Goal: Information Seeking & Learning: Find specific fact

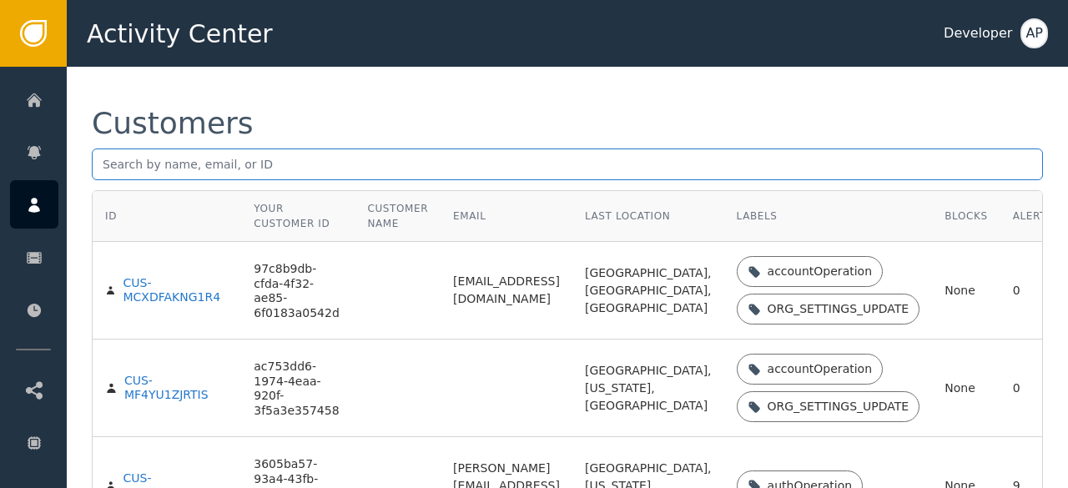
click at [110, 162] on input "text" at bounding box center [567, 164] width 951 height 32
paste input "[EMAIL_ADDRESS][DOMAIN_NAME]"
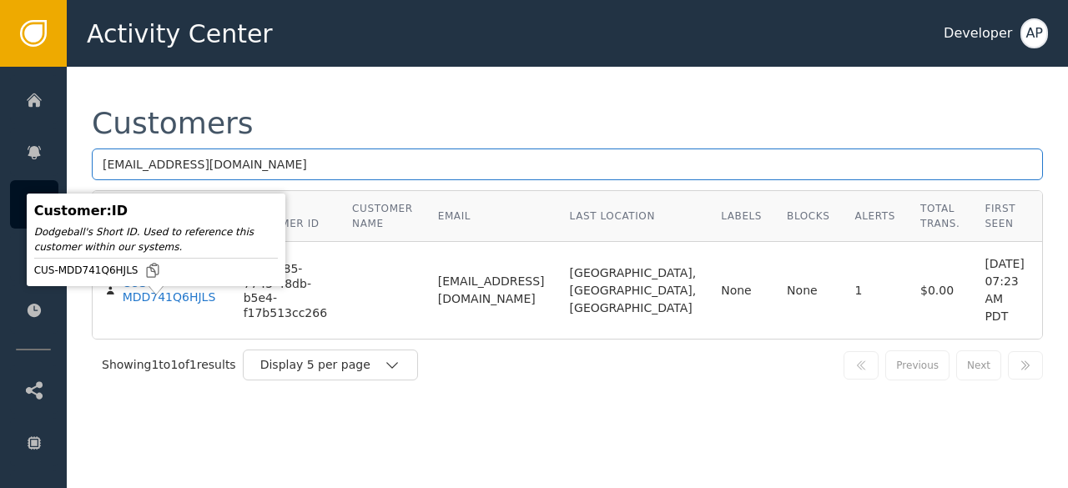
type input "[EMAIL_ADDRESS][DOMAIN_NAME]"
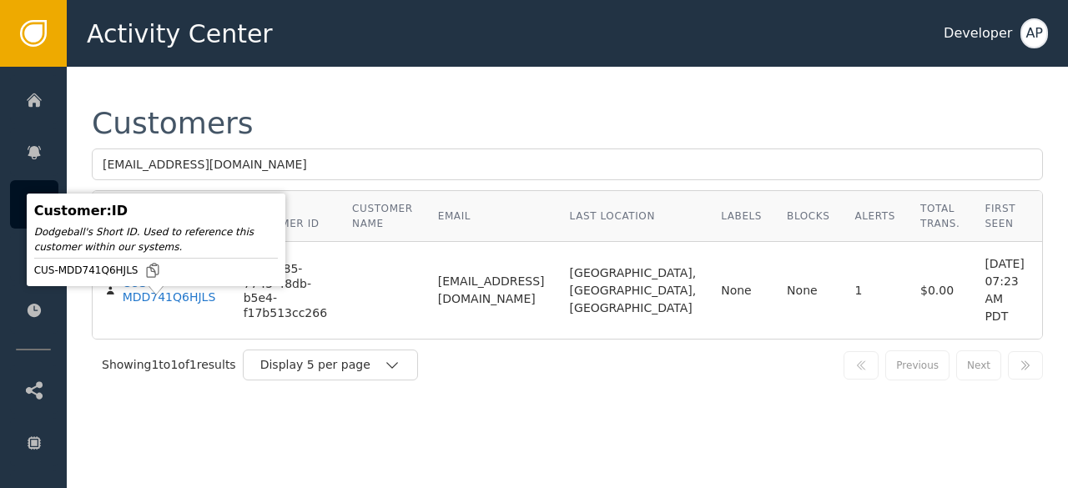
click at [133, 305] on div "CUS-MDD741Q6HJLS" at bounding box center [171, 290] width 96 height 29
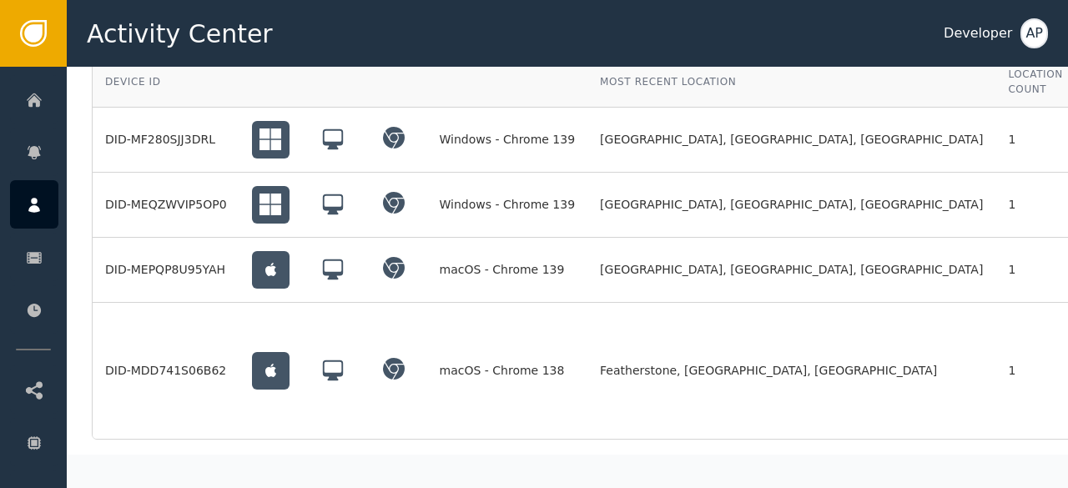
scroll to position [0, 83]
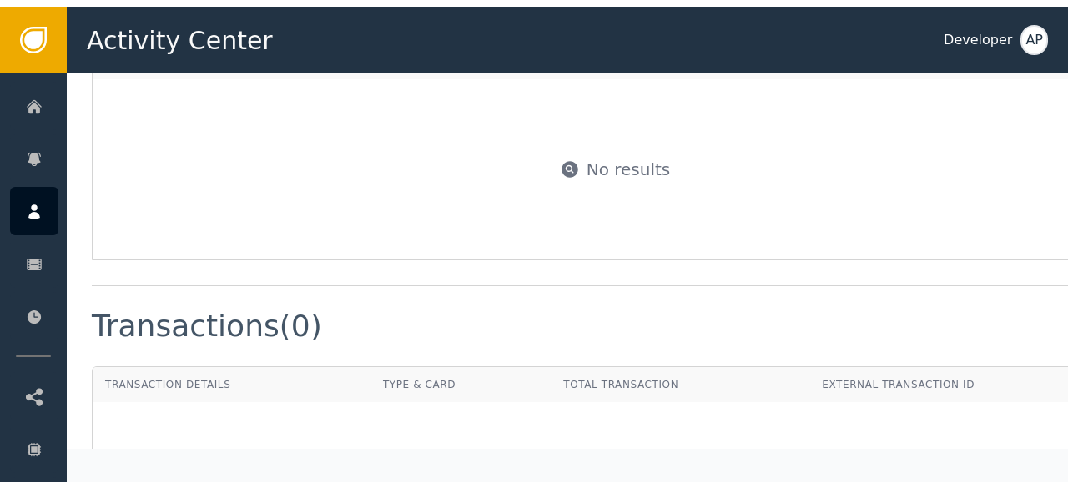
scroll to position [1352, 0]
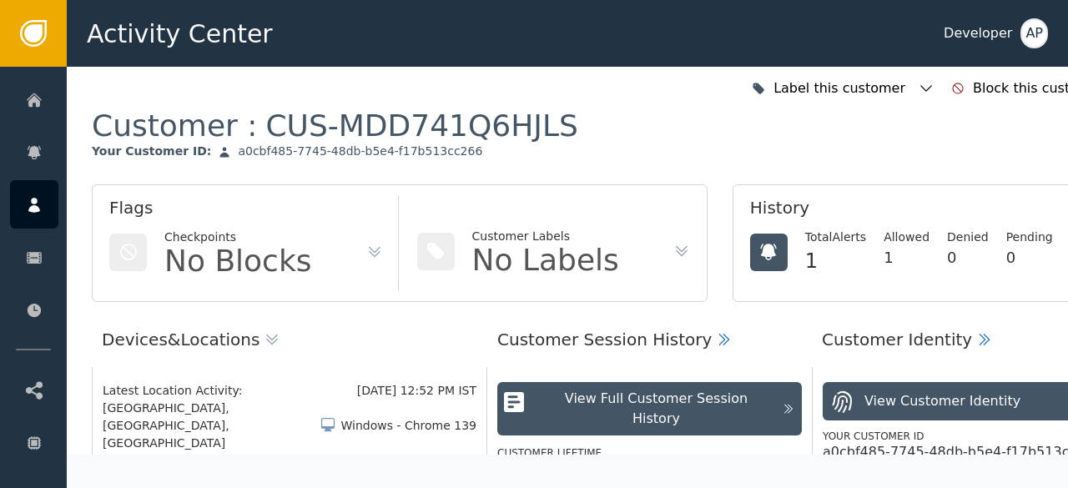
scroll to position [0, 0]
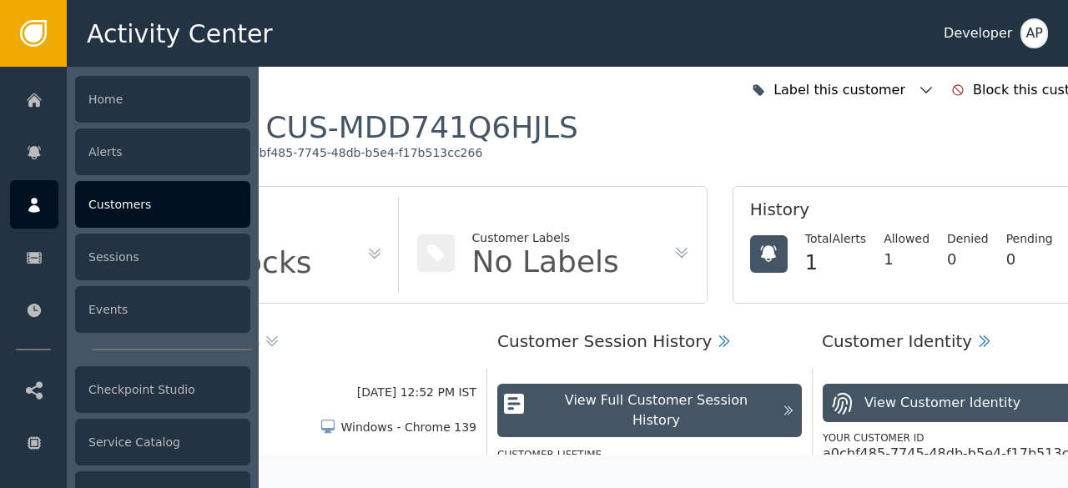
click at [110, 198] on div "Customers" at bounding box center [162, 204] width 175 height 47
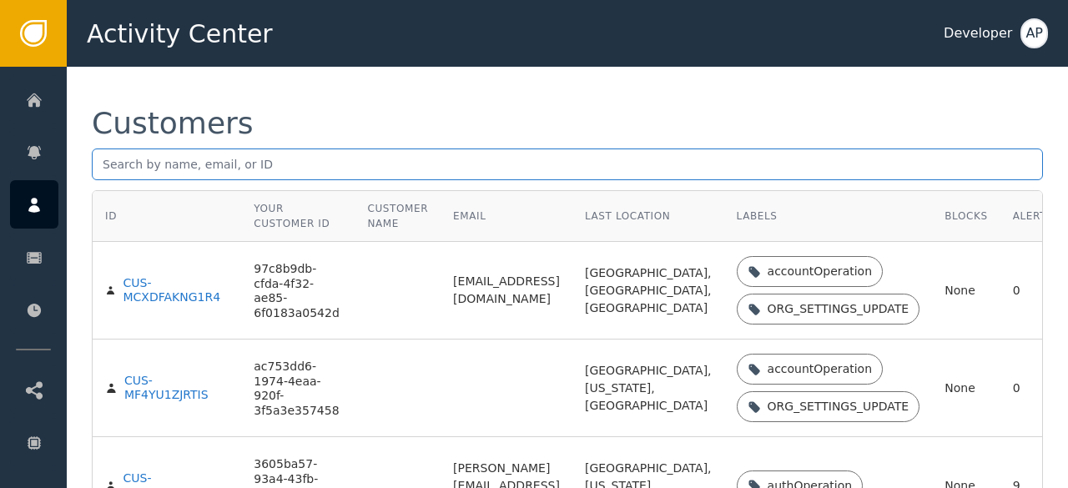
click at [111, 161] on input "text" at bounding box center [567, 164] width 951 height 32
paste input "[EMAIL_ADDRESS][PERSON_NAME]."
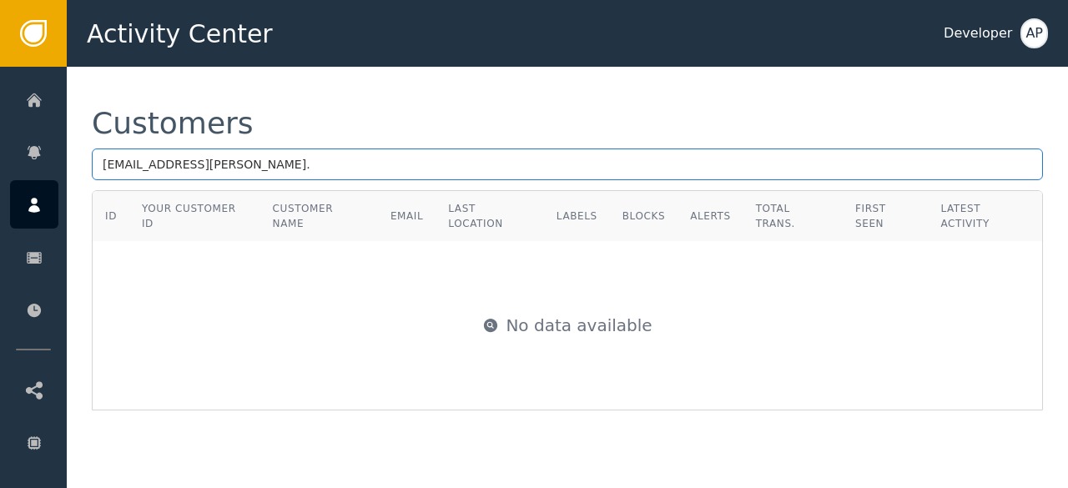
click at [189, 165] on input "[EMAIL_ADDRESS][PERSON_NAME]." at bounding box center [567, 164] width 951 height 32
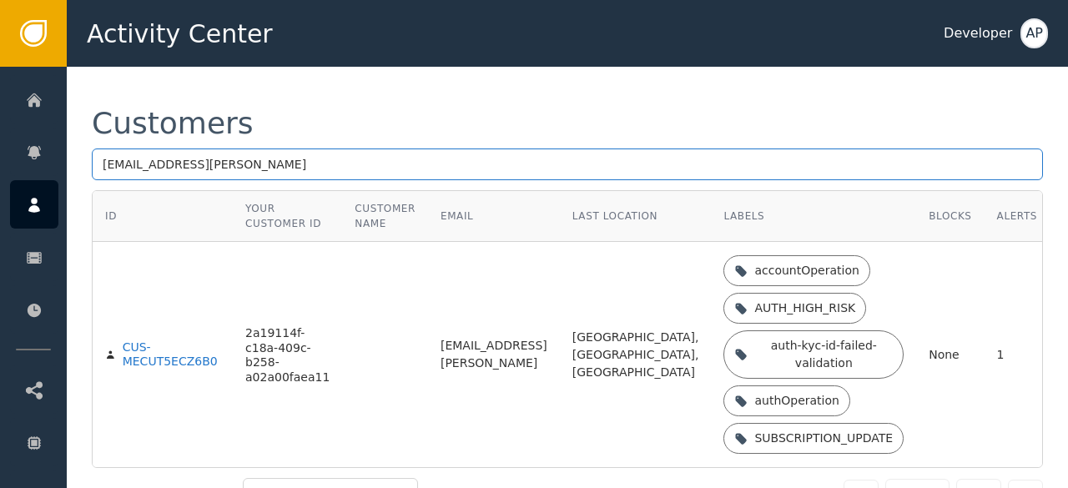
type input "[EMAIL_ADDRESS][PERSON_NAME]"
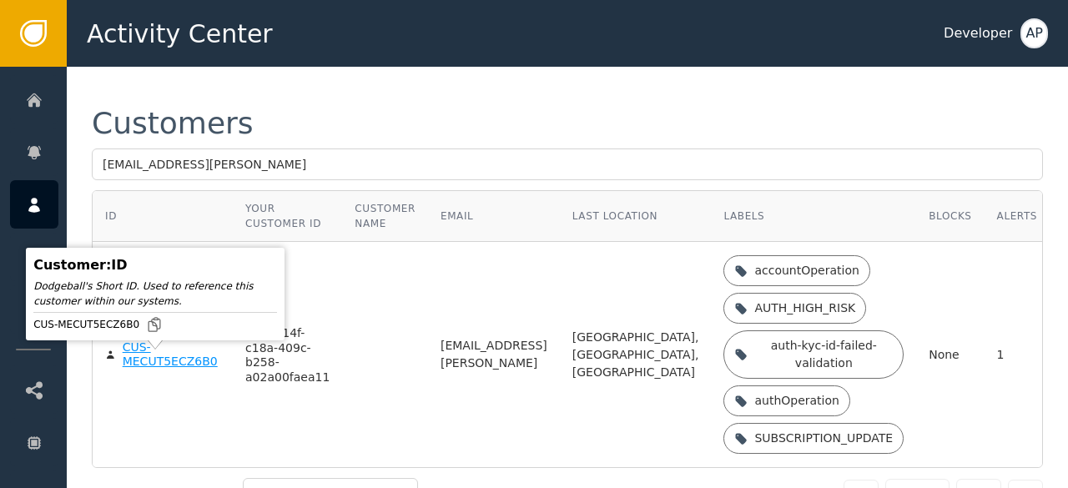
click at [133, 367] on div "CUS-MECUT5ECZ6B0" at bounding box center [172, 354] width 98 height 29
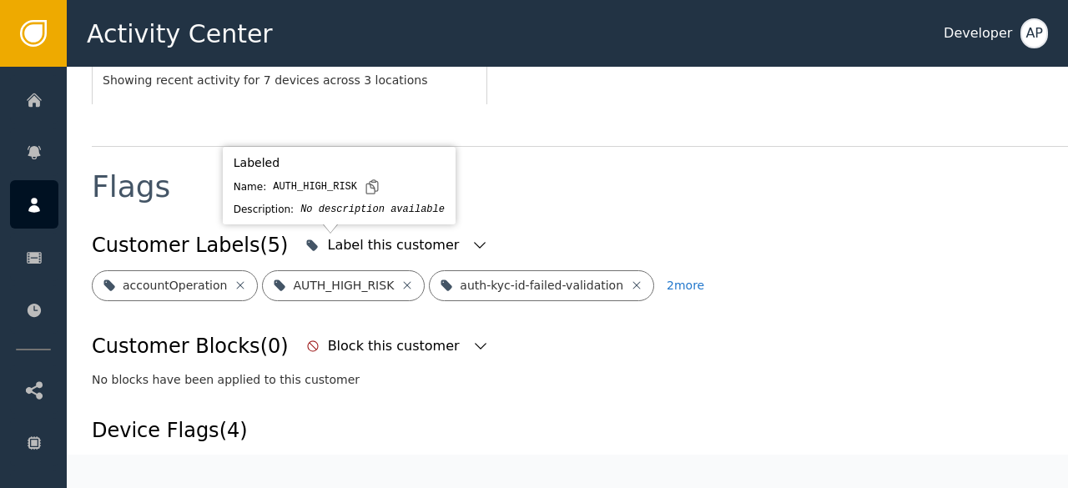
scroll to position [580, 0]
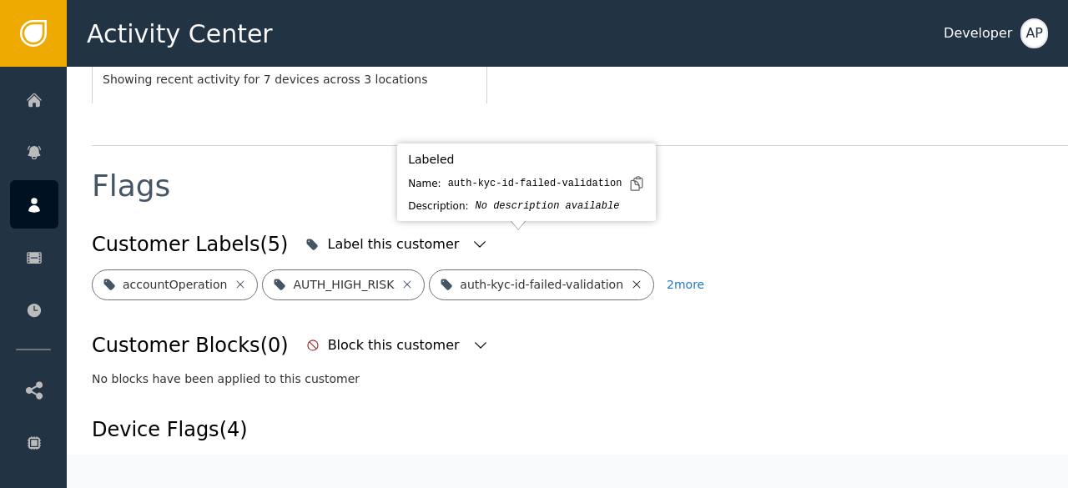
click at [633, 280] on icon at bounding box center [637, 284] width 8 height 8
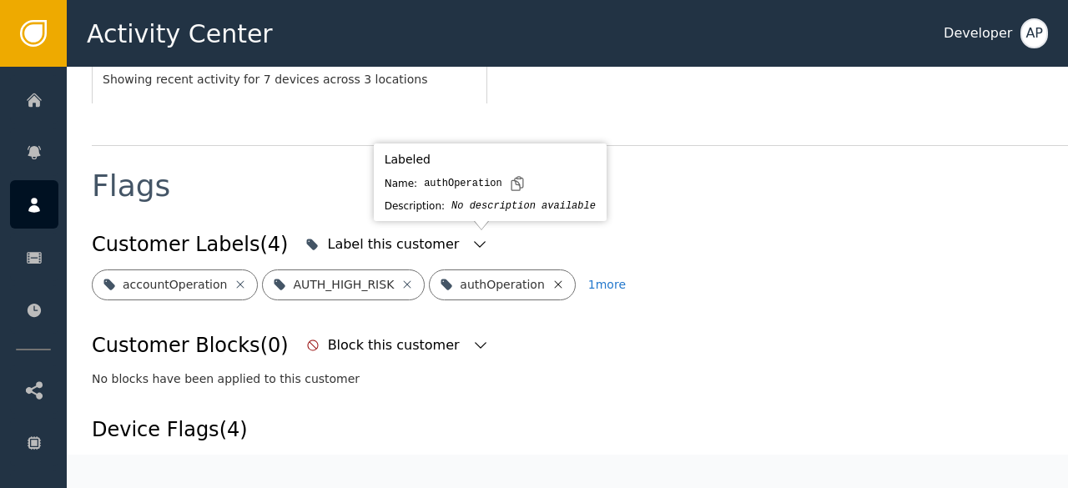
click at [554, 280] on icon at bounding box center [558, 284] width 8 height 8
click at [605, 278] on icon at bounding box center [611, 284] width 13 height 13
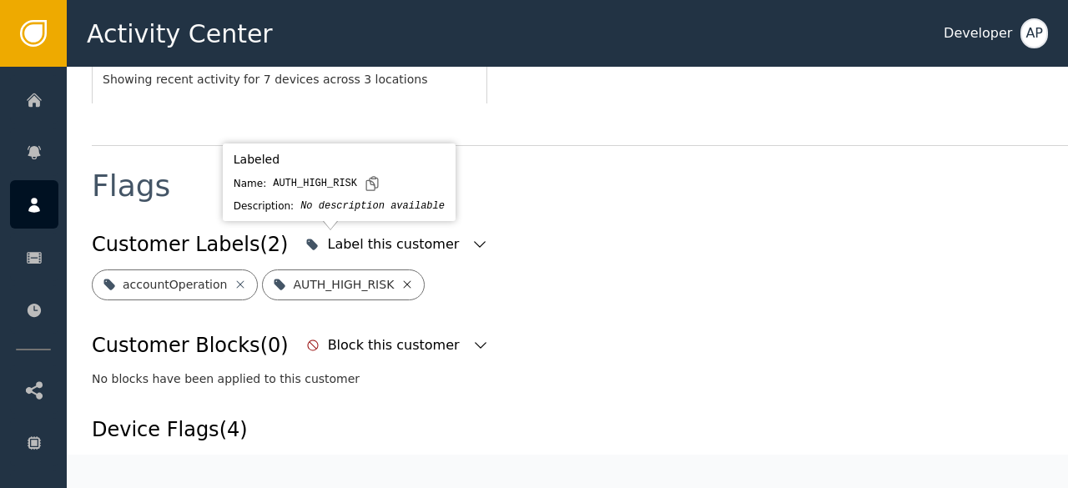
click at [400, 278] on icon at bounding box center [406, 284] width 13 height 13
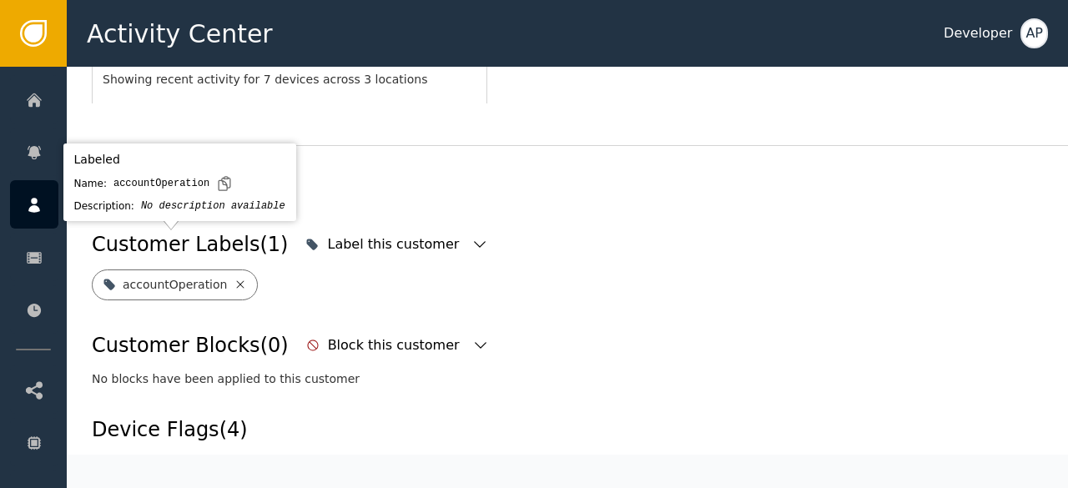
click at [237, 280] on icon at bounding box center [241, 284] width 8 height 8
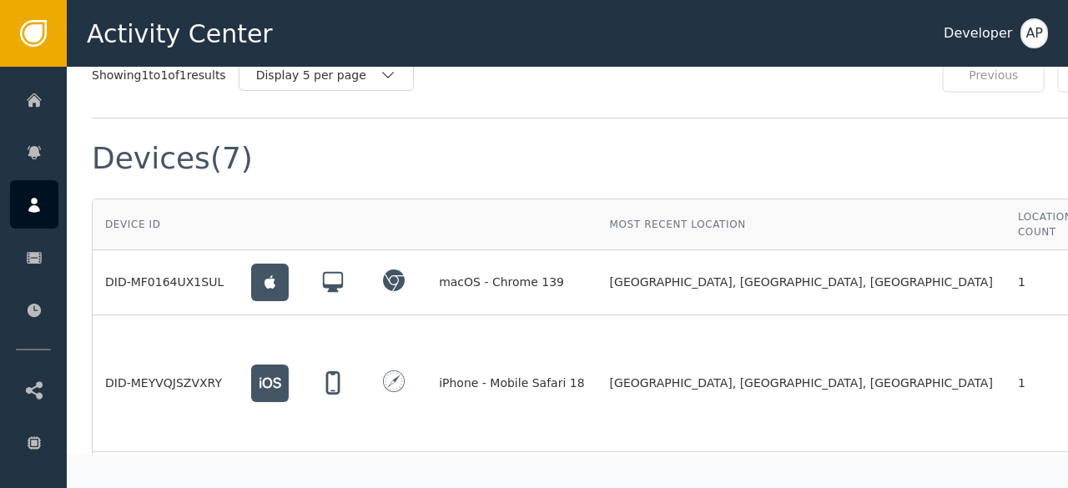
scroll to position [1210, 83]
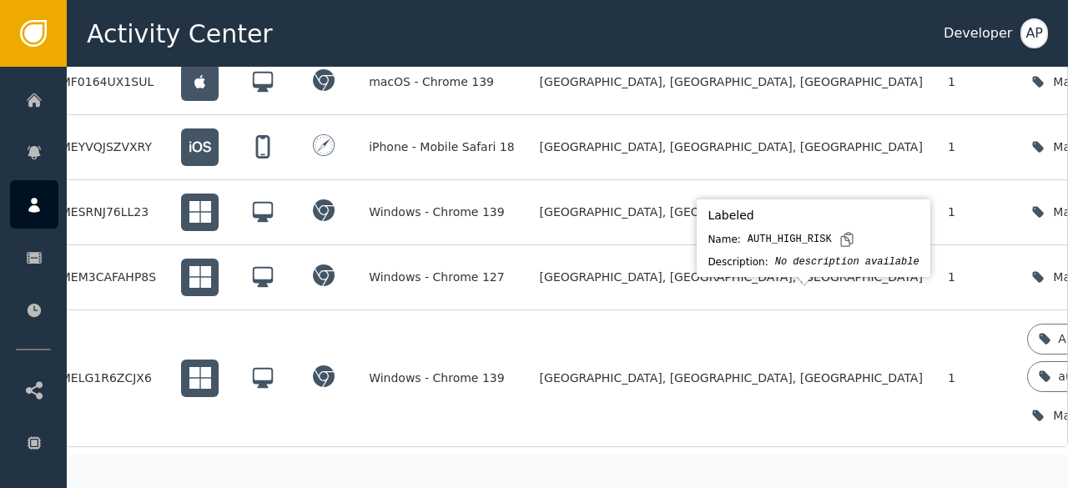
scroll to position [1410, 83]
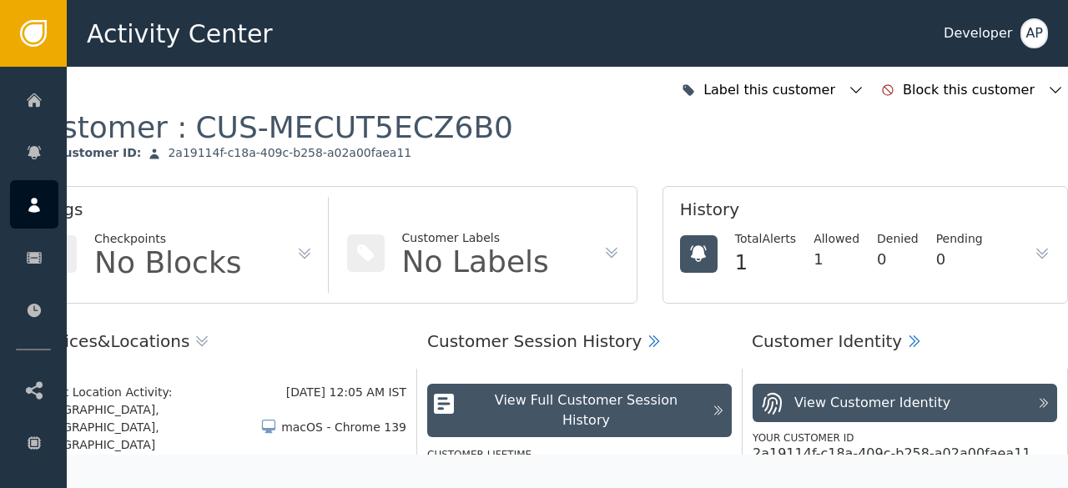
scroll to position [0, 0]
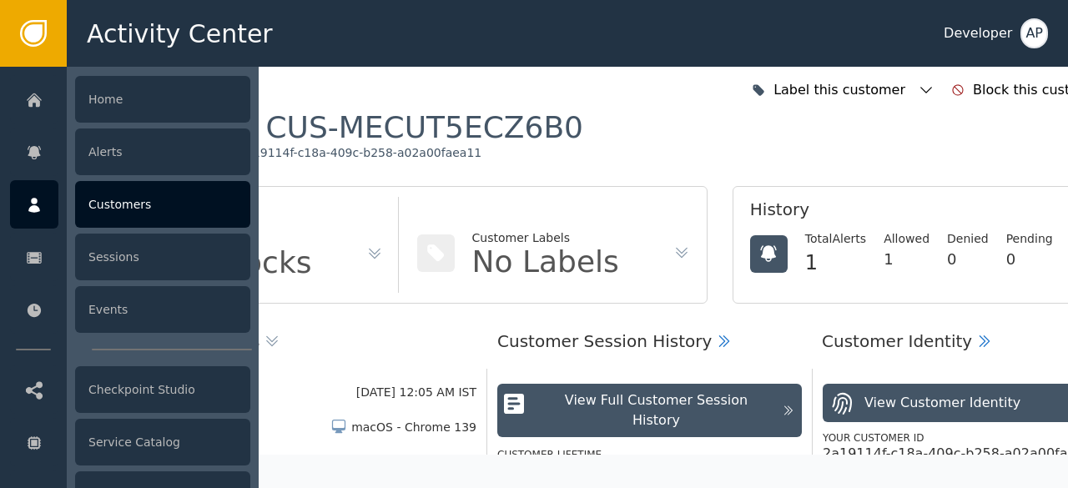
click at [108, 202] on div "Customers" at bounding box center [162, 204] width 175 height 47
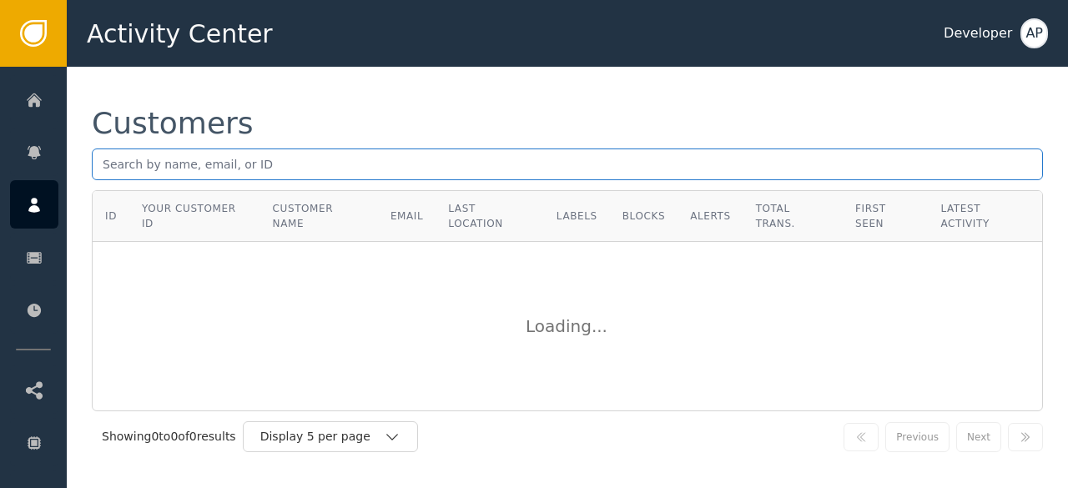
click at [103, 168] on input "text" at bounding box center [567, 164] width 951 height 32
paste input "[EMAIL_ADDRESS][DOMAIN_NAME],"
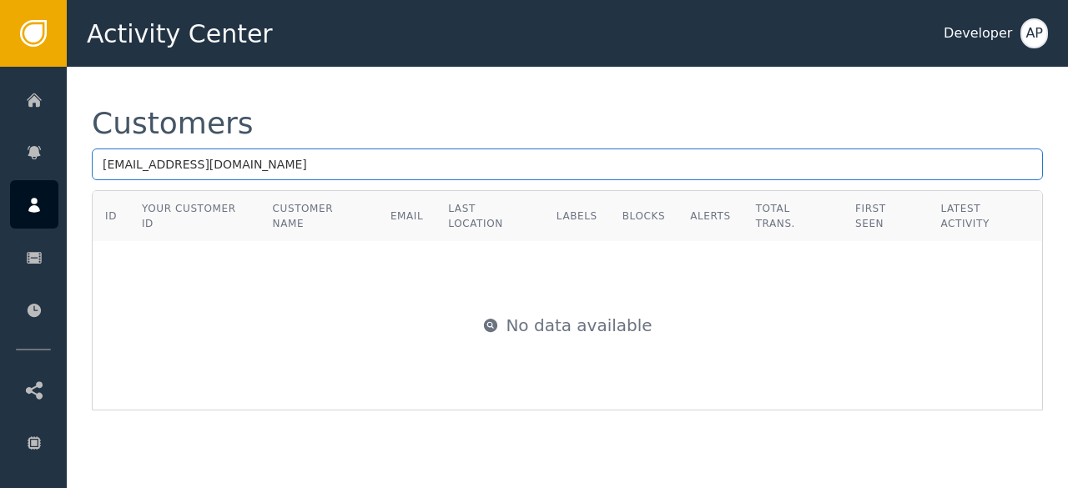
click at [286, 158] on input "[EMAIL_ADDRESS][DOMAIN_NAME]" at bounding box center [567, 164] width 951 height 32
type input "d"
paste input "[EMAIL_ADDRESS][DOMAIN_NAME]"
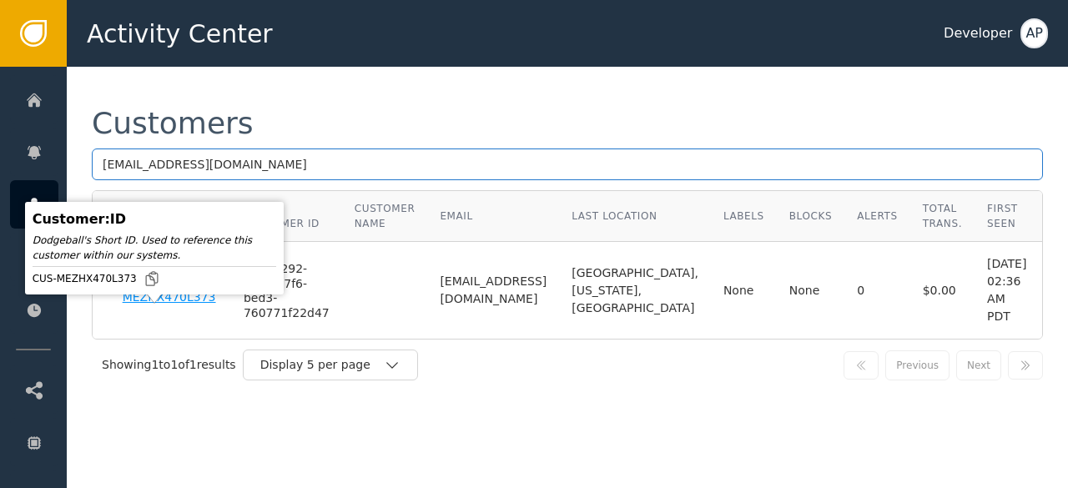
type input "[EMAIL_ADDRESS][DOMAIN_NAME]"
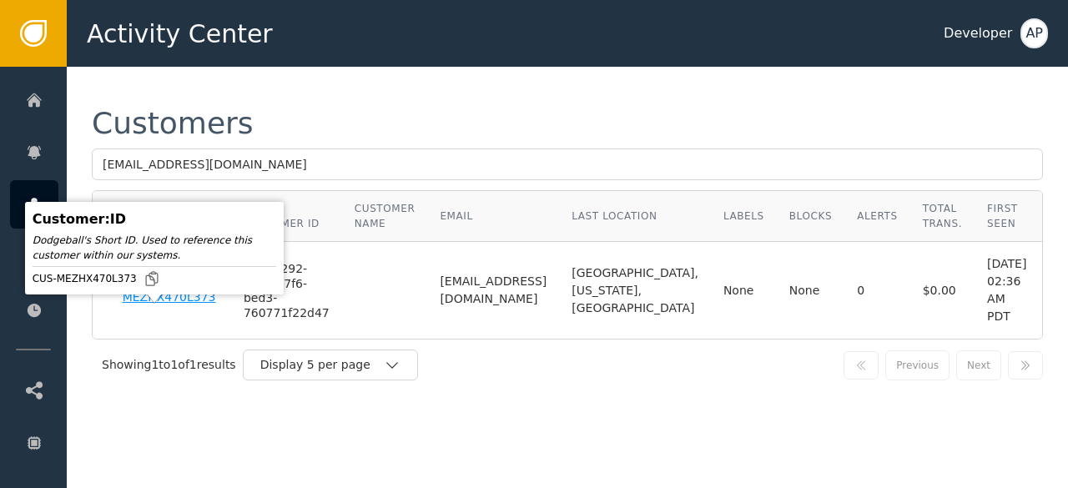
click at [157, 305] on div "CUS-MEZHX470L373" at bounding box center [171, 290] width 96 height 29
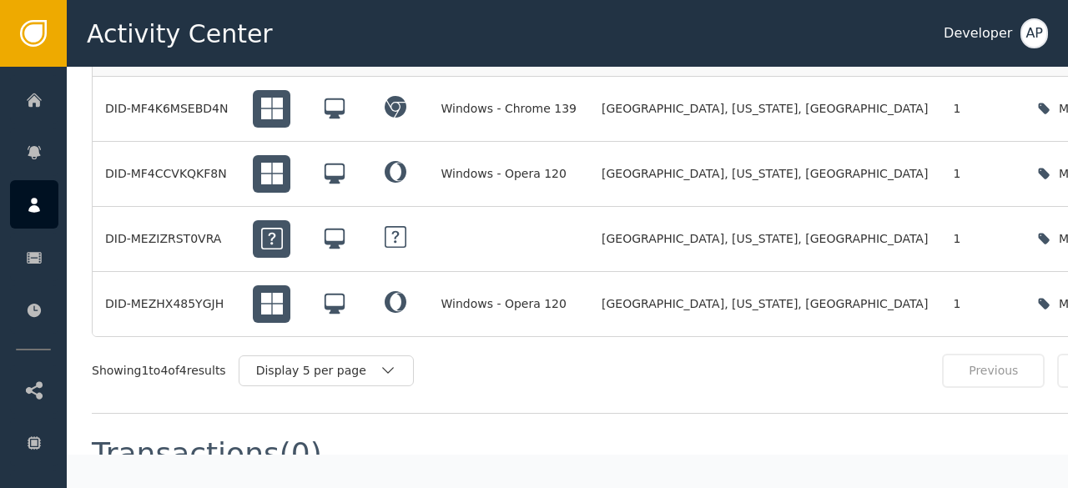
scroll to position [1411, 0]
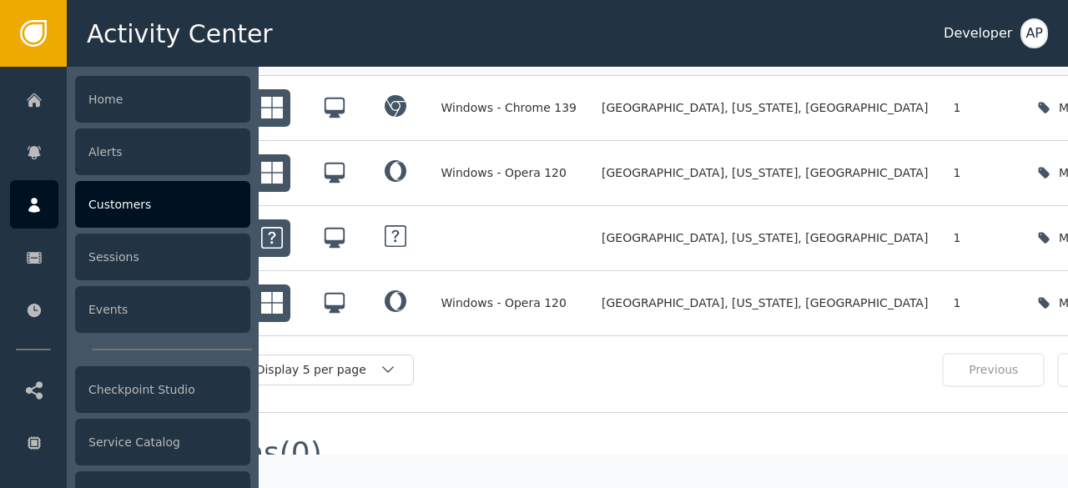
click at [88, 203] on div "Customers" at bounding box center [162, 204] width 175 height 47
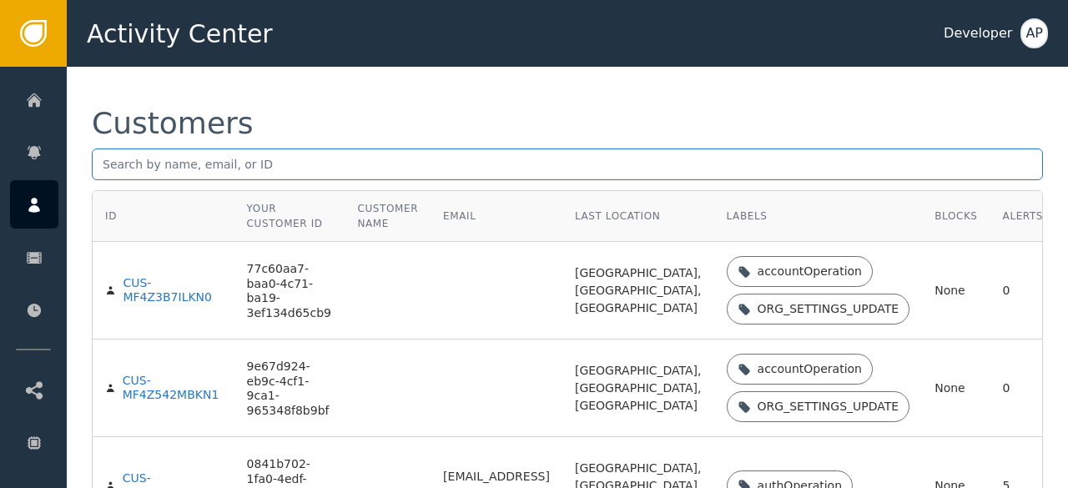
click at [99, 168] on input "text" at bounding box center [567, 164] width 951 height 32
paste input "[PERSON_NAME][EMAIL_ADDRESS][DOMAIN_NAME]"
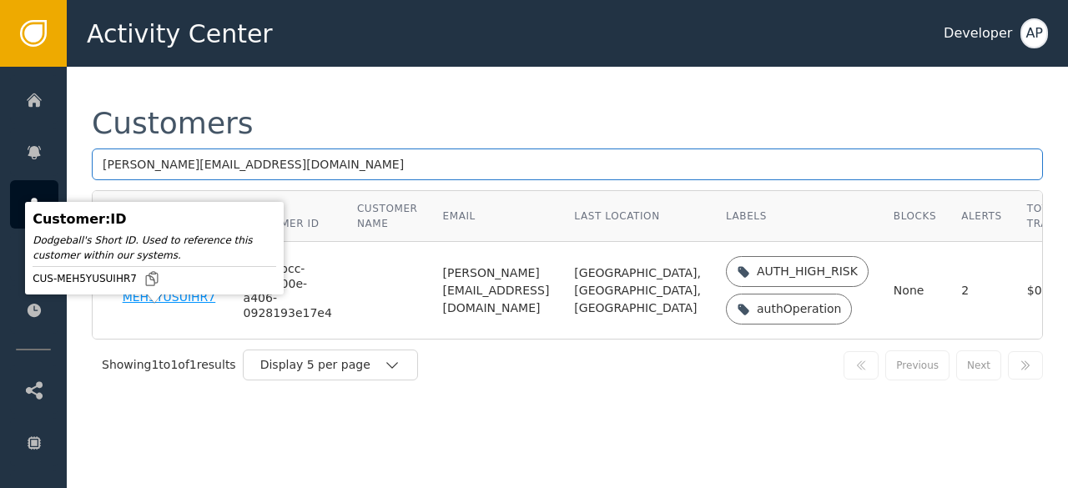
type input "[PERSON_NAME][EMAIL_ADDRESS][DOMAIN_NAME]"
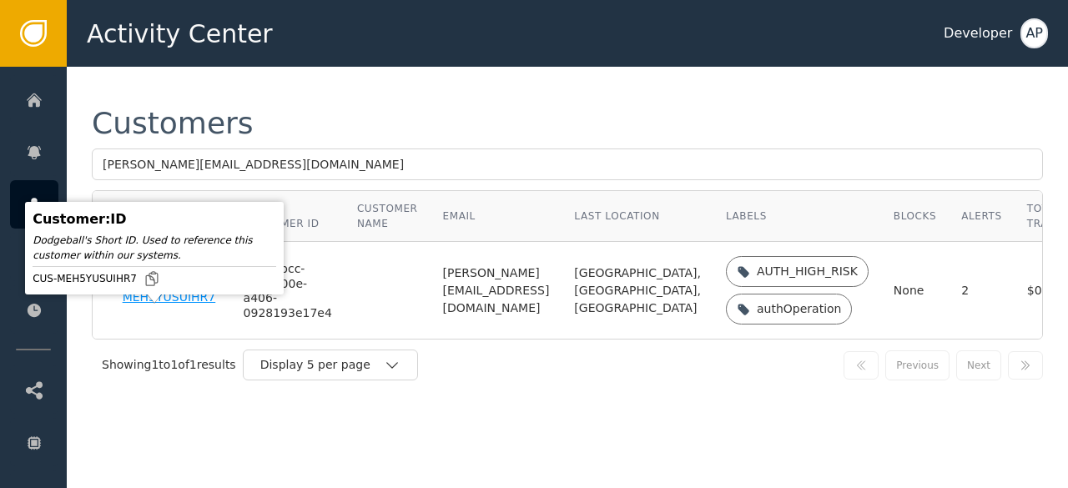
click at [135, 305] on div "CUS-MEH5YUSUIHR7" at bounding box center [171, 290] width 96 height 29
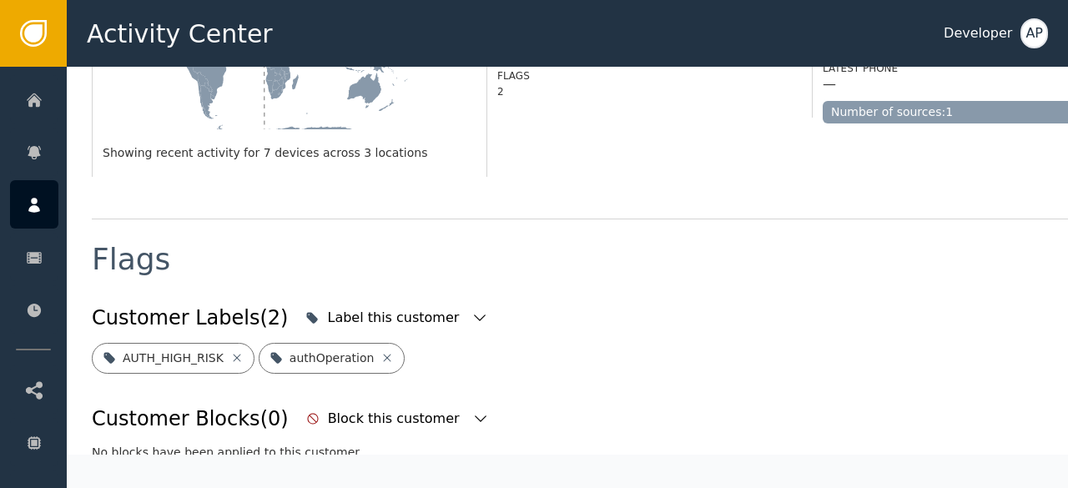
scroll to position [505, 0]
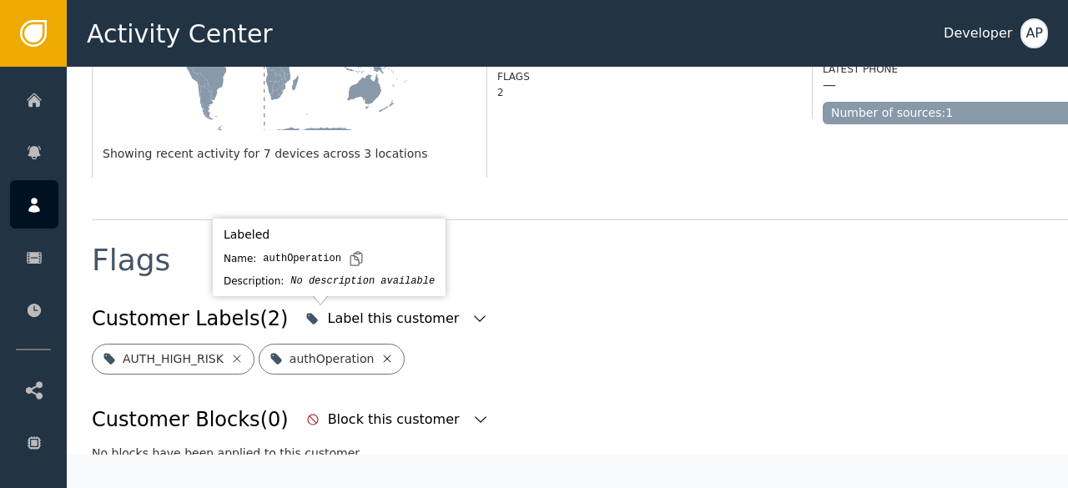
click at [380, 352] on icon at bounding box center [386, 358] width 13 height 13
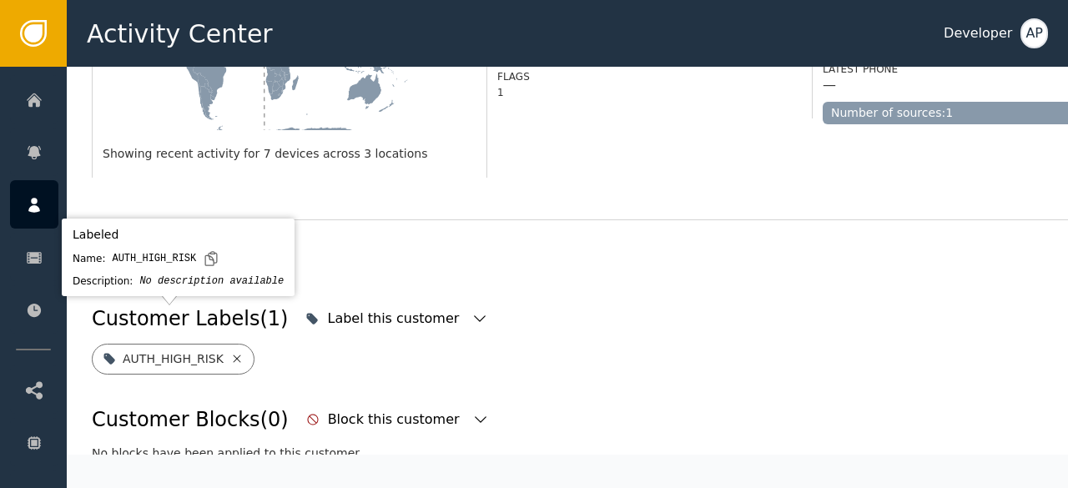
click at [230, 352] on icon at bounding box center [236, 358] width 13 height 13
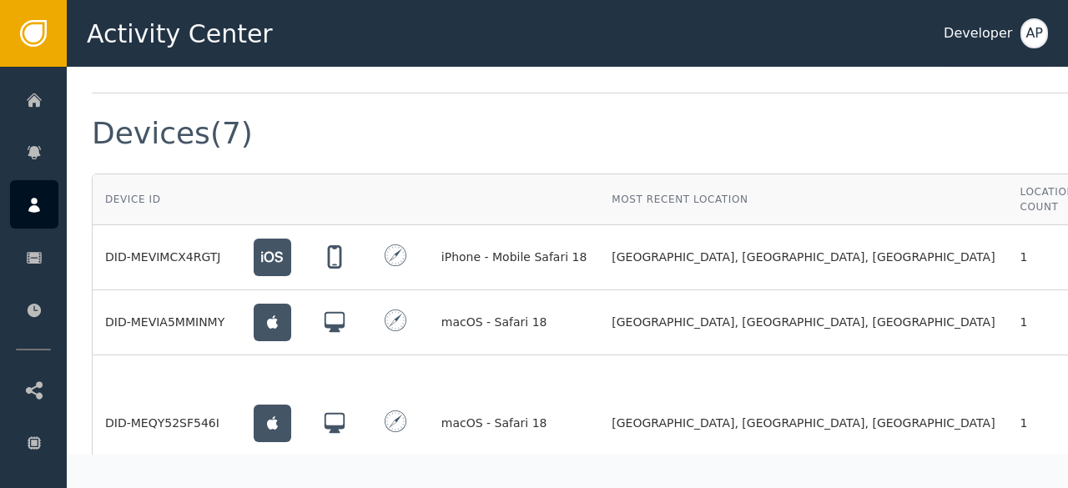
scroll to position [1293, 83]
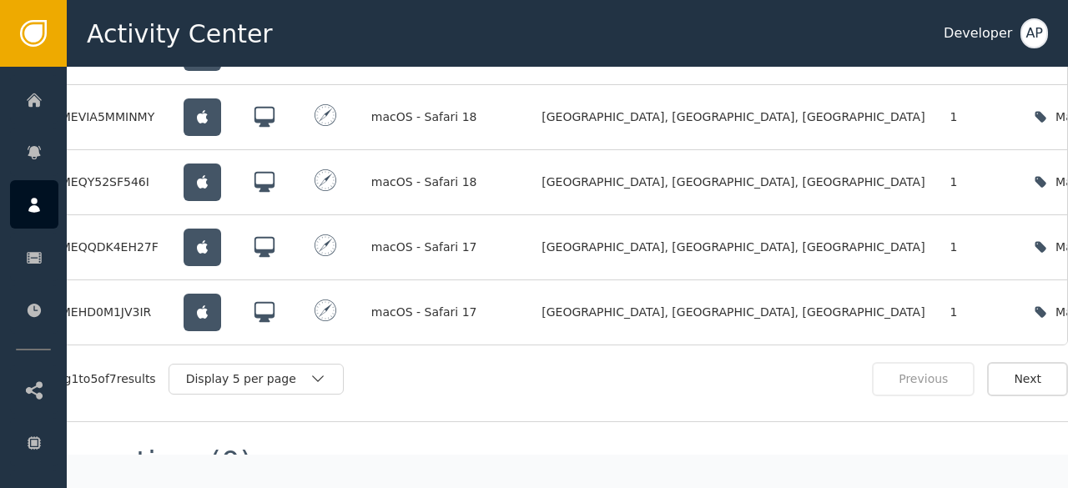
scroll to position [1627, 83]
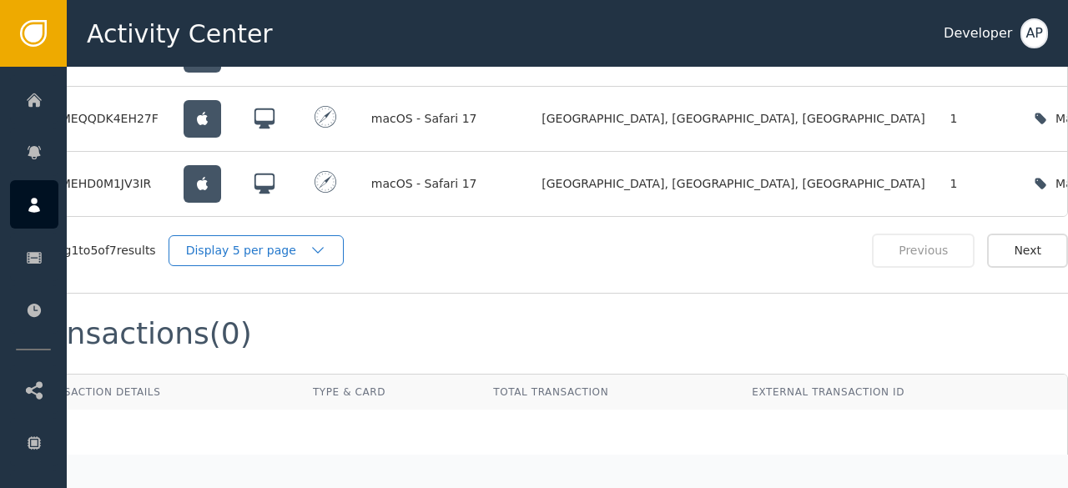
click at [271, 235] on div "Display 5 per page" at bounding box center [255, 250] width 175 height 31
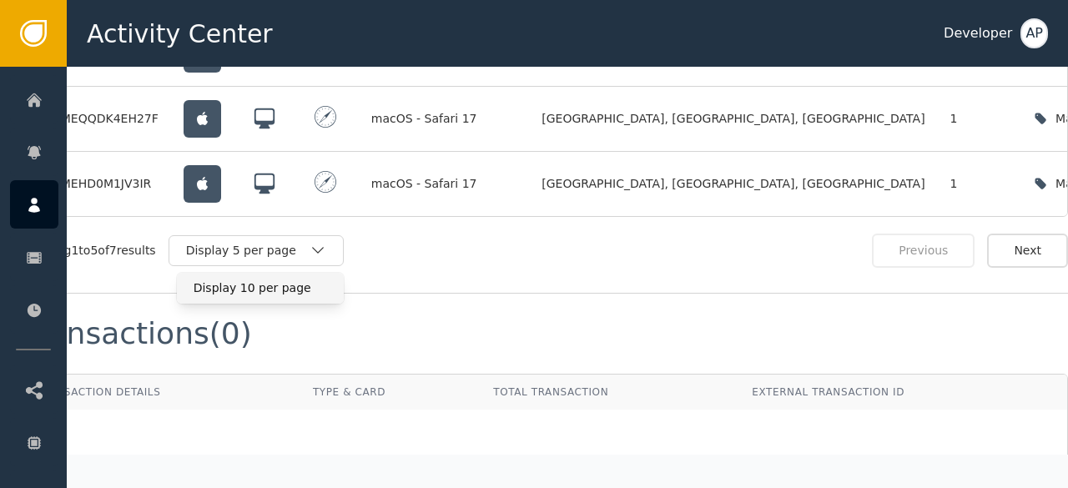
click at [227, 279] on div "Display 10 per page" at bounding box center [260, 288] width 133 height 18
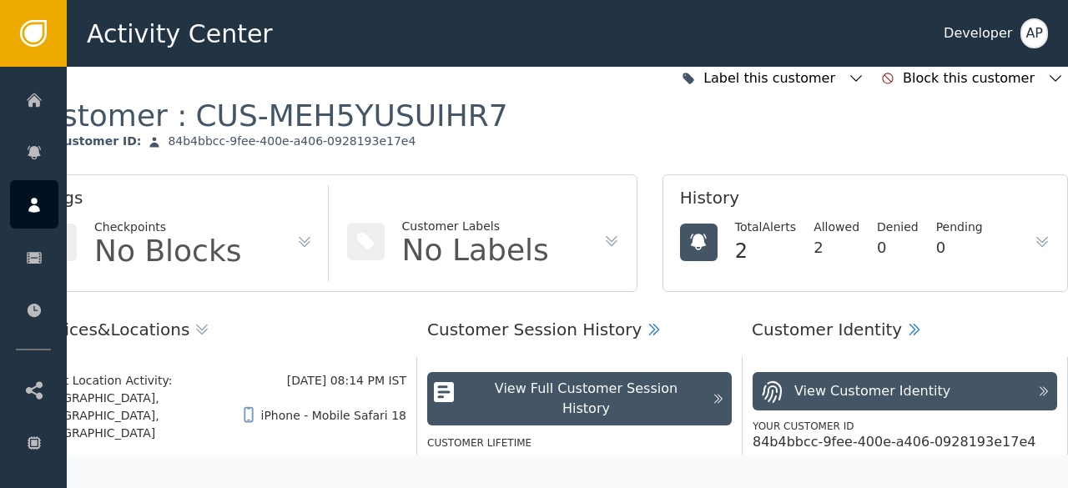
scroll to position [0, 83]
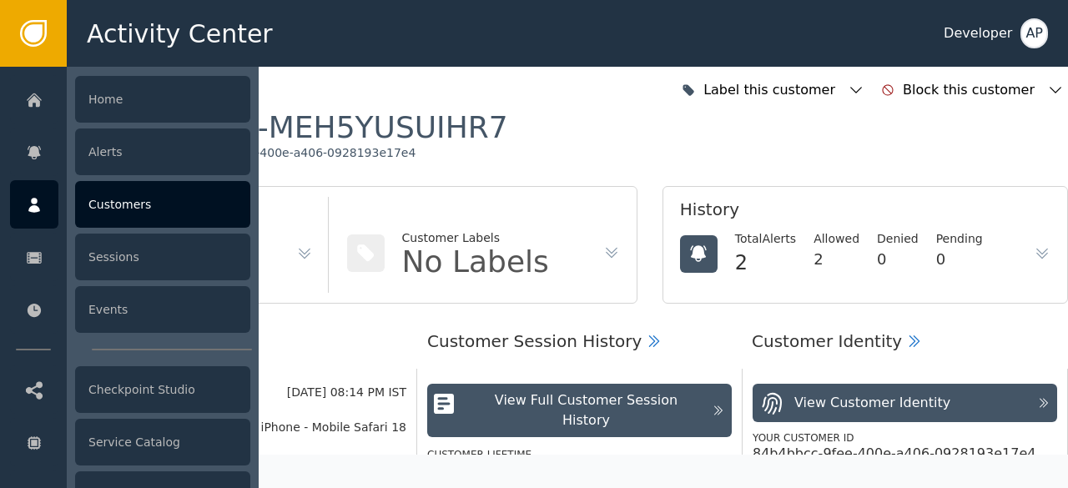
click at [103, 194] on div "Customers" at bounding box center [162, 204] width 175 height 47
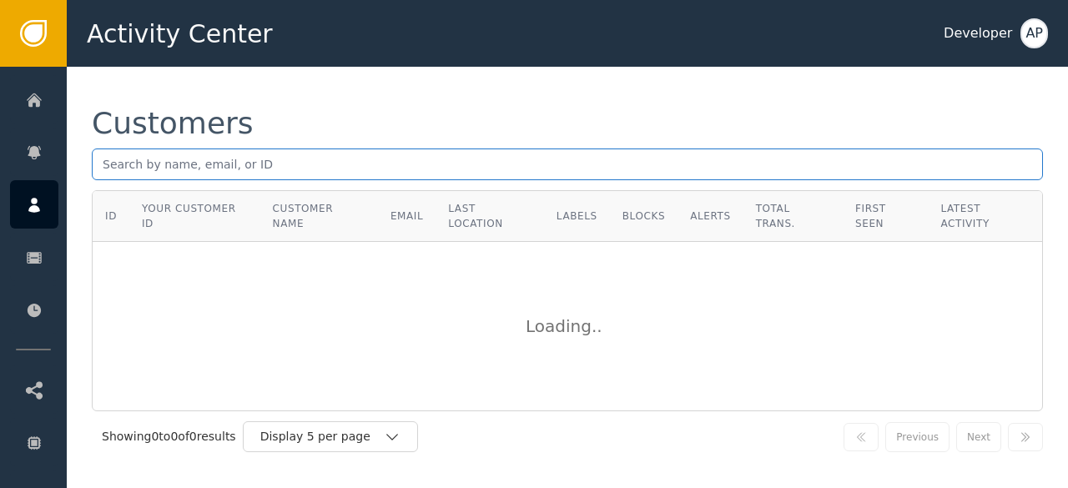
click at [103, 162] on input "text" at bounding box center [567, 164] width 951 height 32
paste input "[EMAIL_ADDRESS][DOMAIN_NAME]"
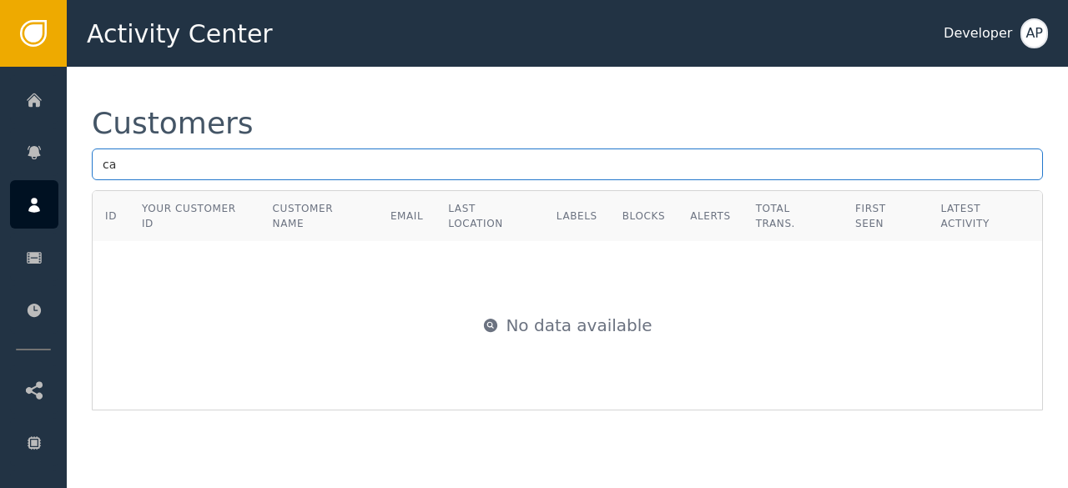
type input "c"
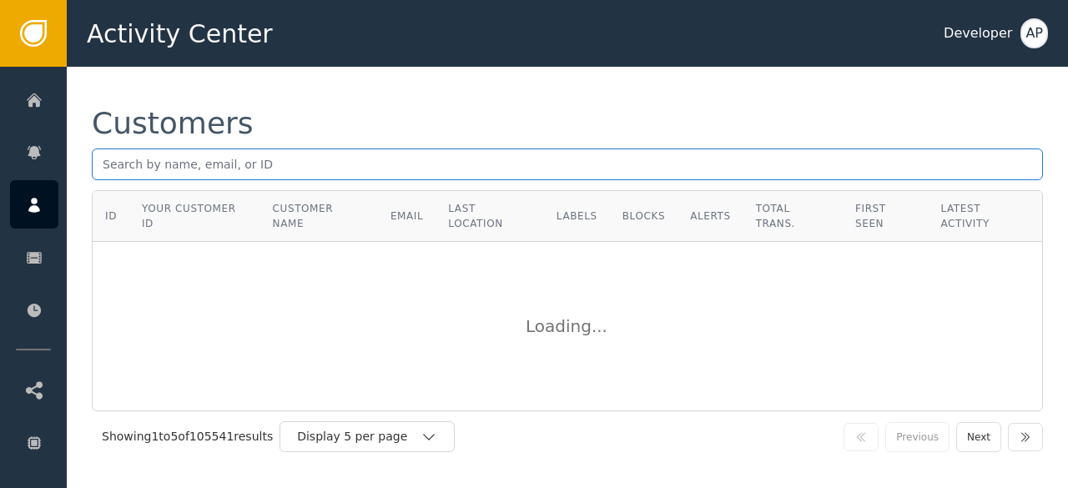
paste input "[EMAIL_ADDRESS][DOMAIN_NAME]"
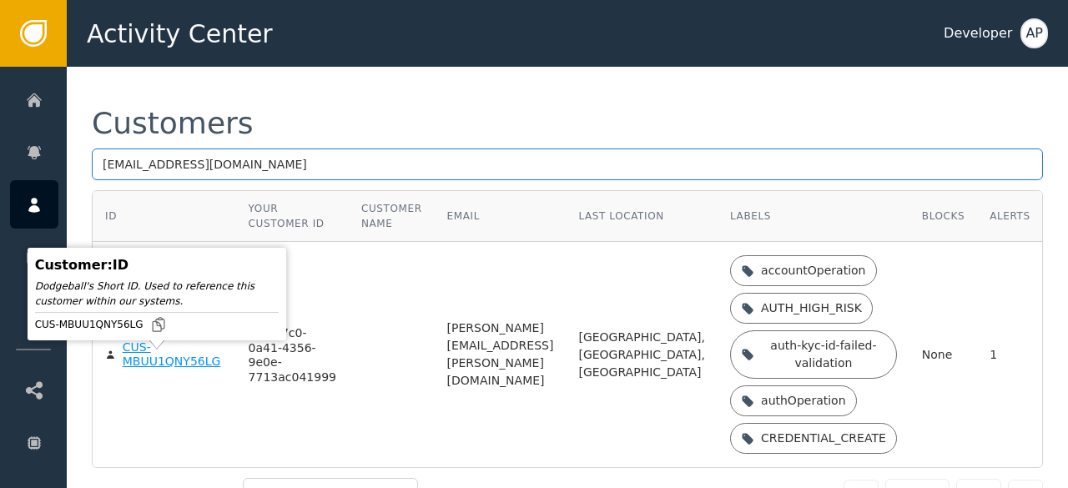
type input "[EMAIL_ADDRESS][DOMAIN_NAME]"
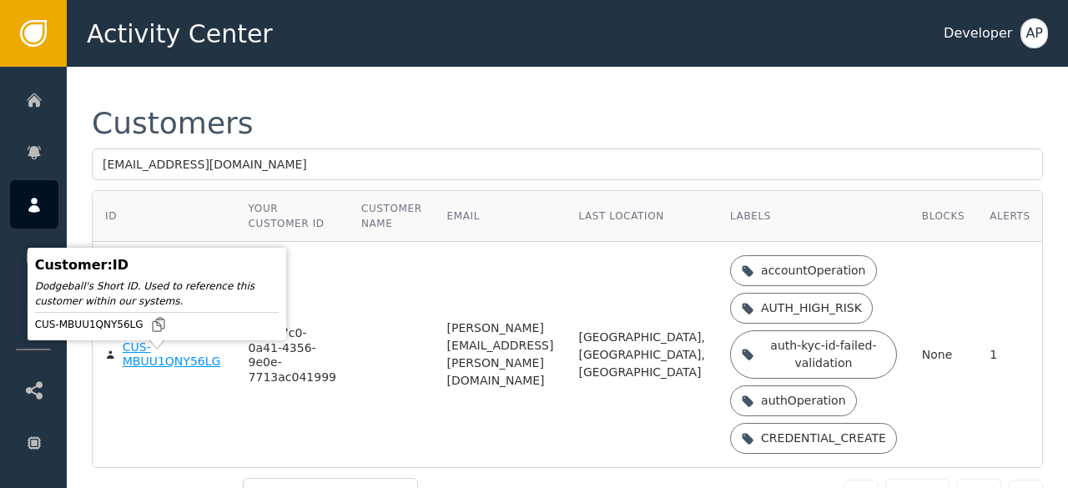
click at [142, 361] on div "CUS-MBUU1QNY56LG" at bounding box center [173, 354] width 101 height 29
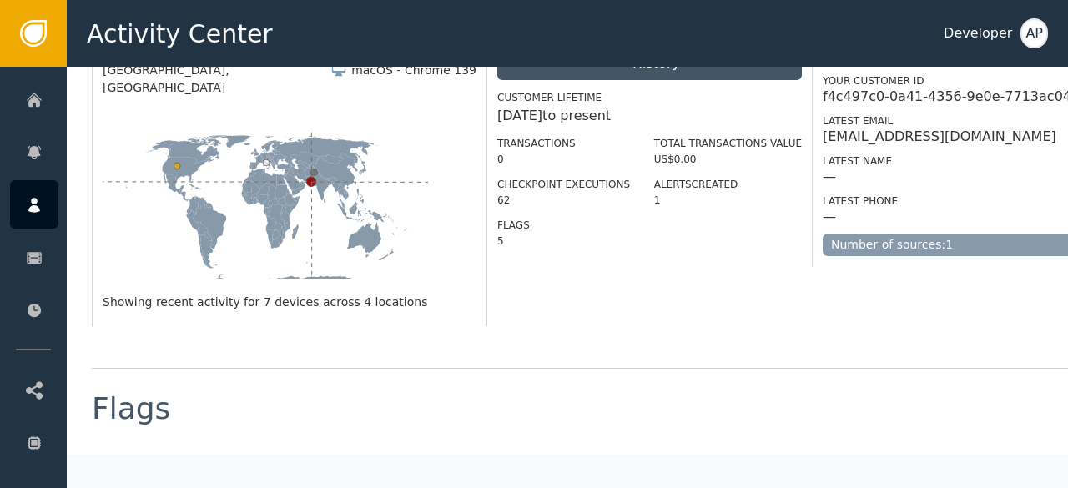
scroll to position [547, 0]
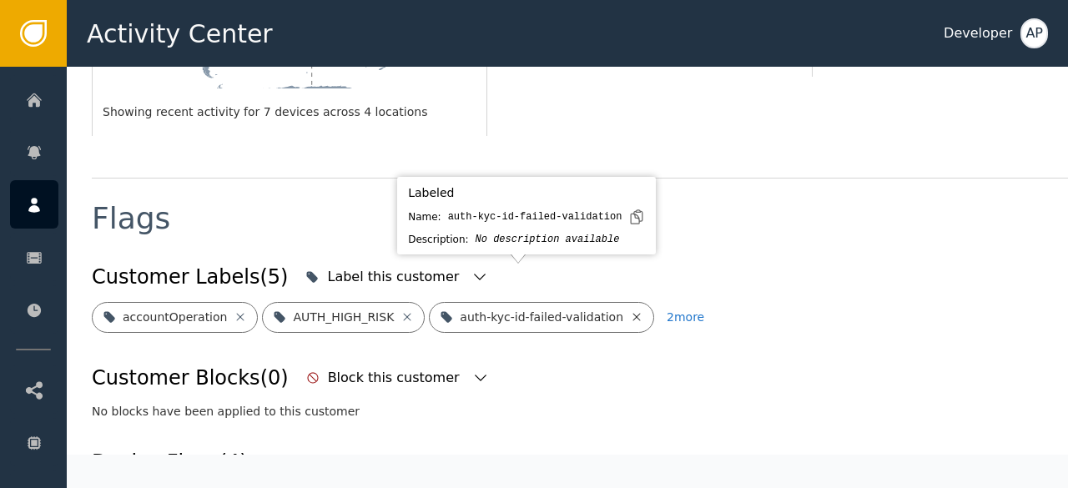
click at [630, 310] on icon at bounding box center [636, 316] width 13 height 13
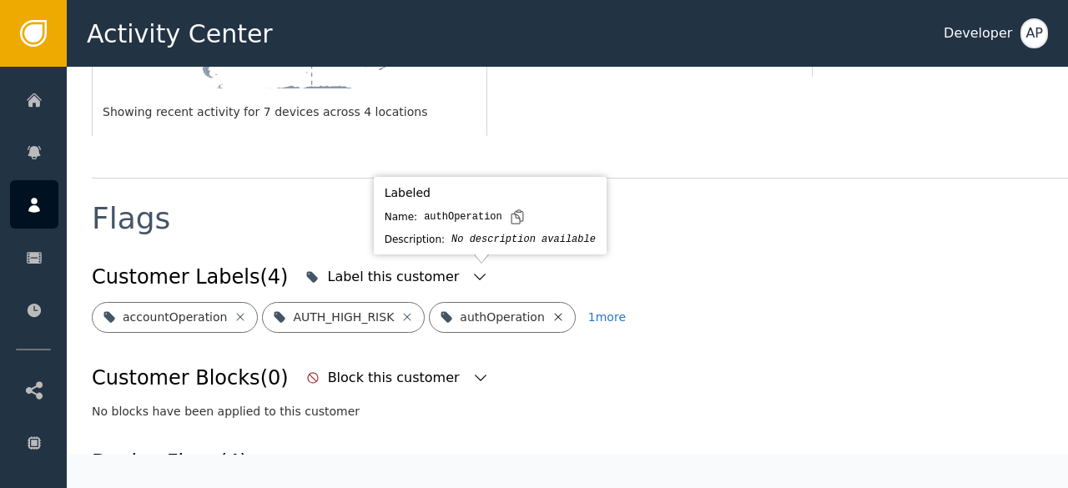
click at [551, 310] on icon at bounding box center [557, 316] width 13 height 13
click at [595, 313] on icon at bounding box center [599, 317] width 8 height 8
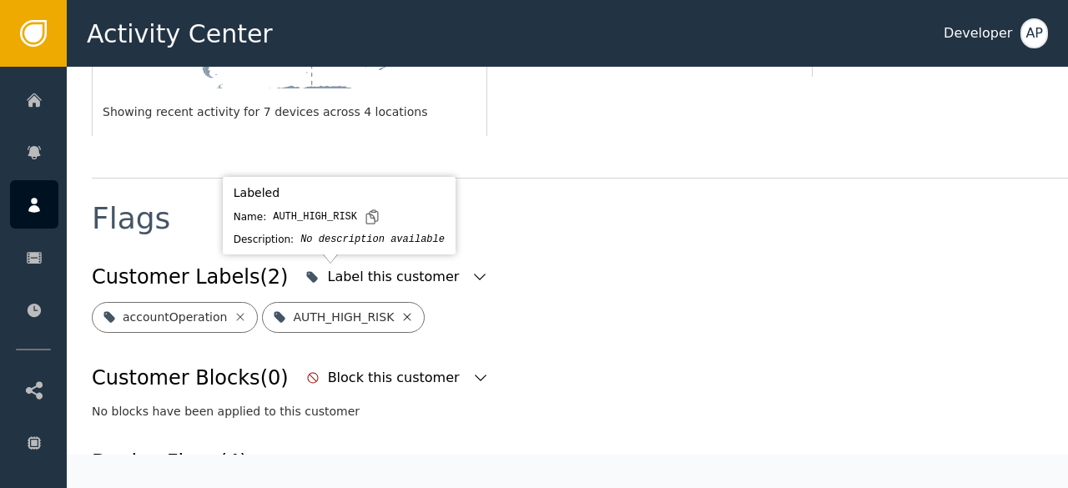
click at [400, 310] on icon at bounding box center [406, 316] width 13 height 13
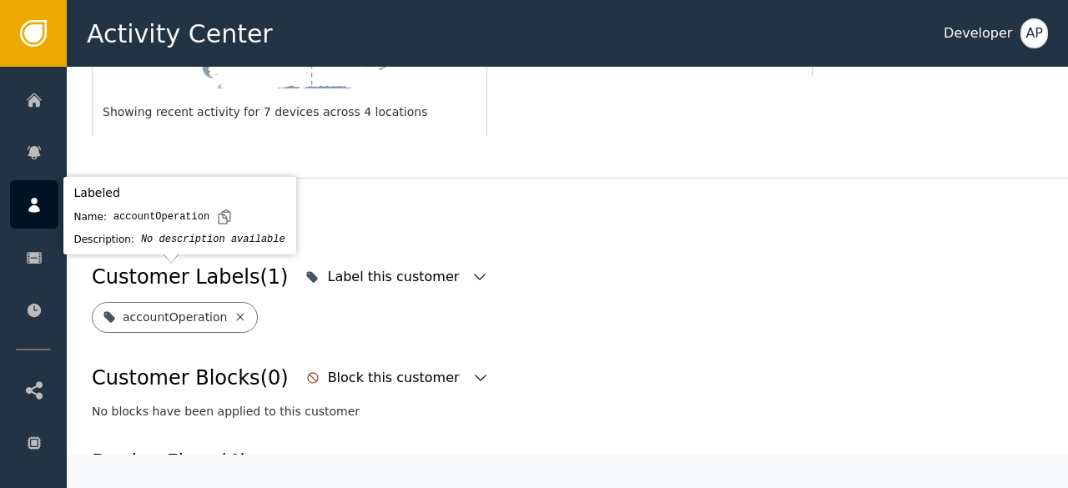
click at [234, 310] on icon at bounding box center [240, 316] width 13 height 13
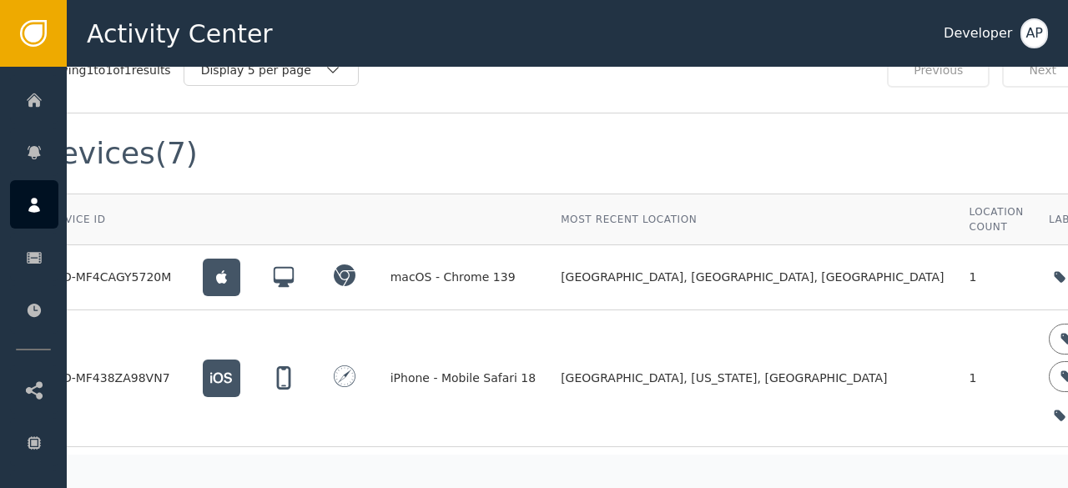
scroll to position [1215, 83]
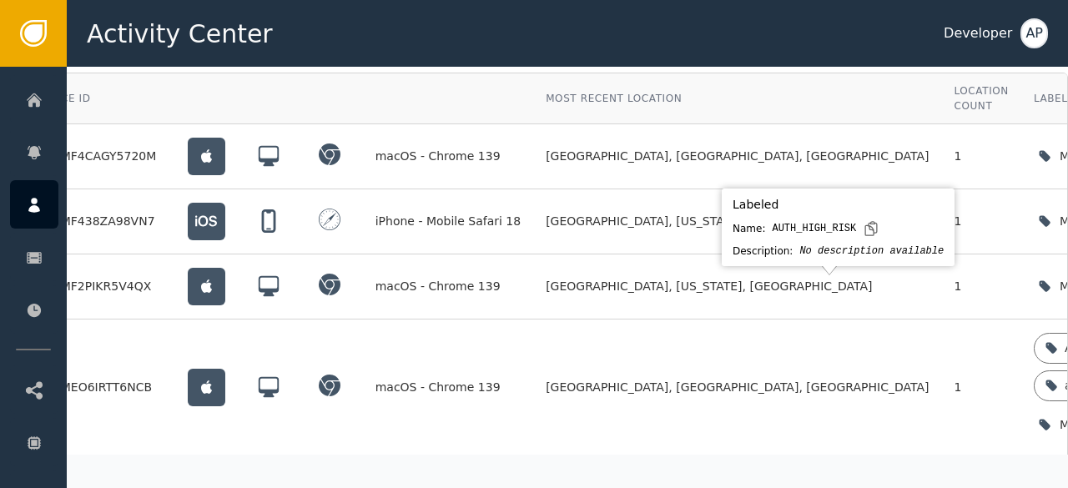
scroll to position [1336, 83]
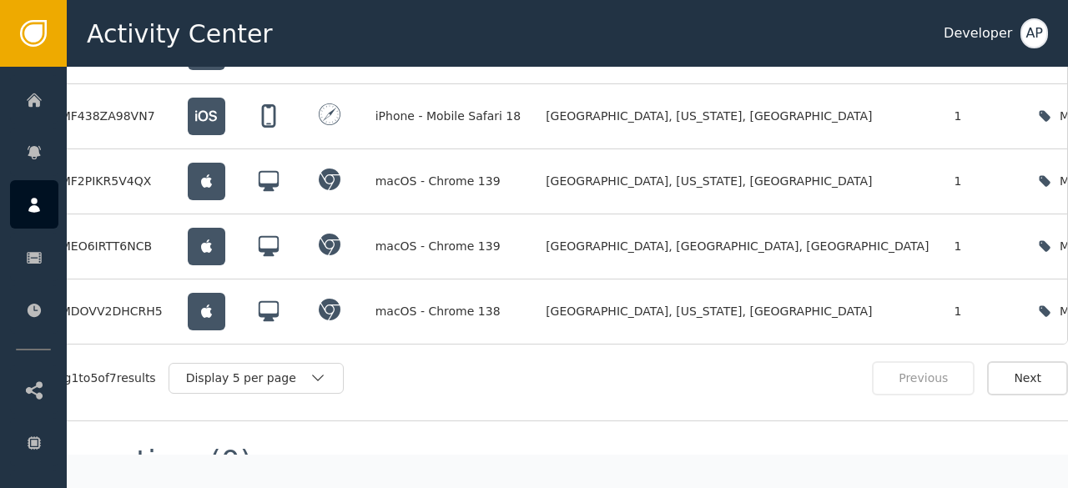
scroll to position [1441, 83]
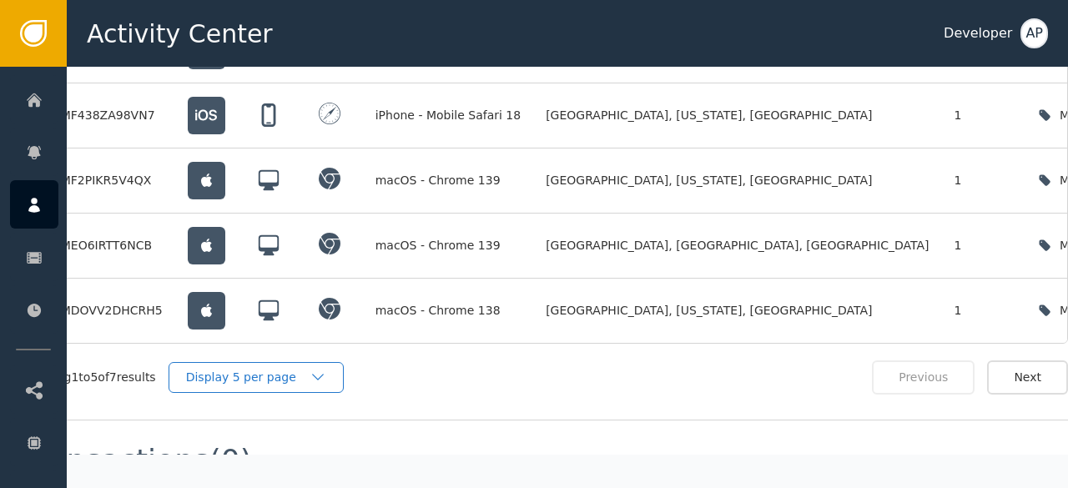
click at [239, 369] on div "Display 5 per page" at bounding box center [247, 378] width 123 height 18
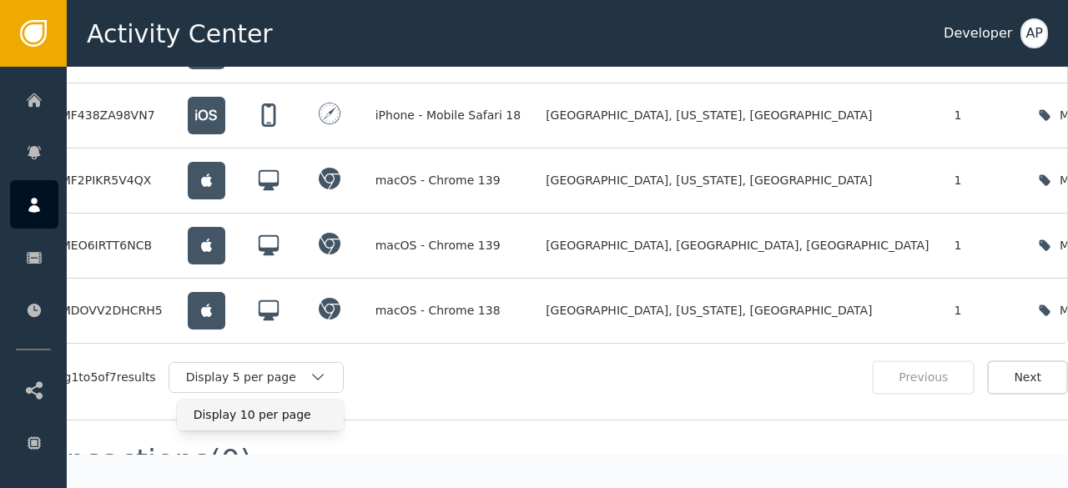
click at [233, 406] on div "Display 10 per page" at bounding box center [260, 415] width 133 height 18
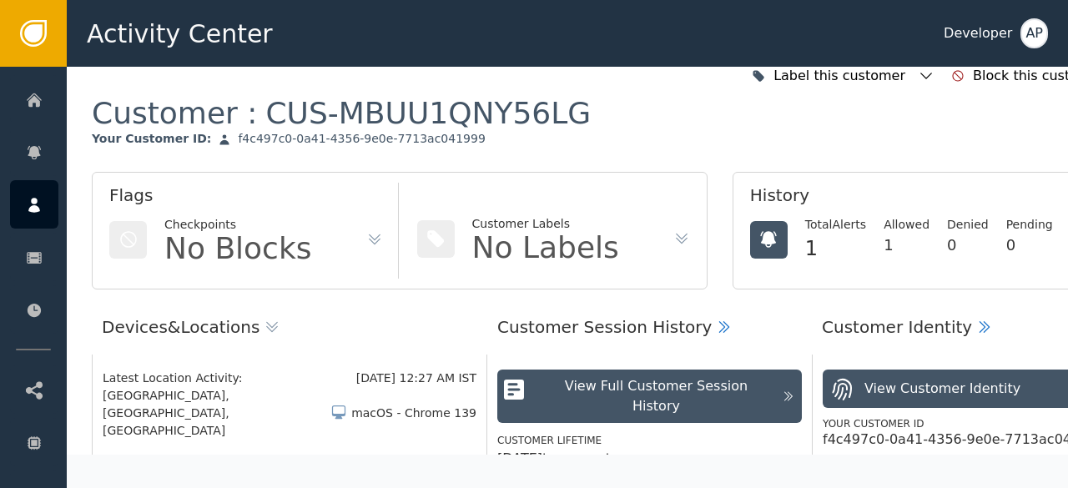
scroll to position [0, 0]
